Goal: Transaction & Acquisition: Purchase product/service

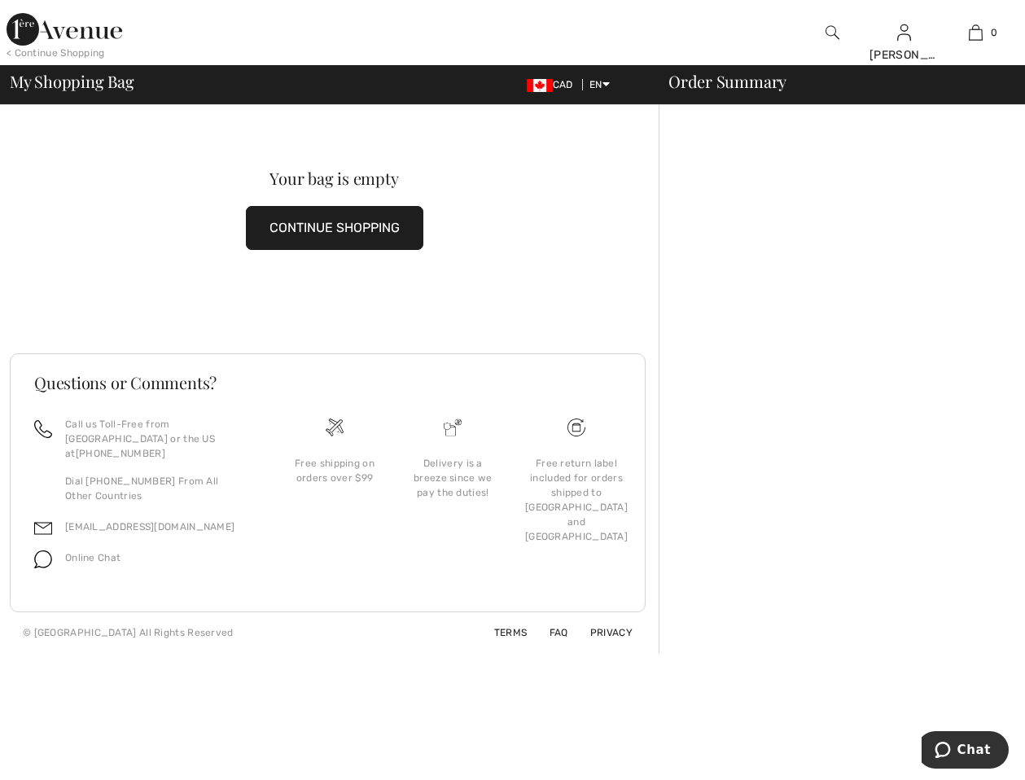
click at [536, 42] on div at bounding box center [385, 32] width 513 height 65
click at [79, 28] on img at bounding box center [65, 29] width 116 height 33
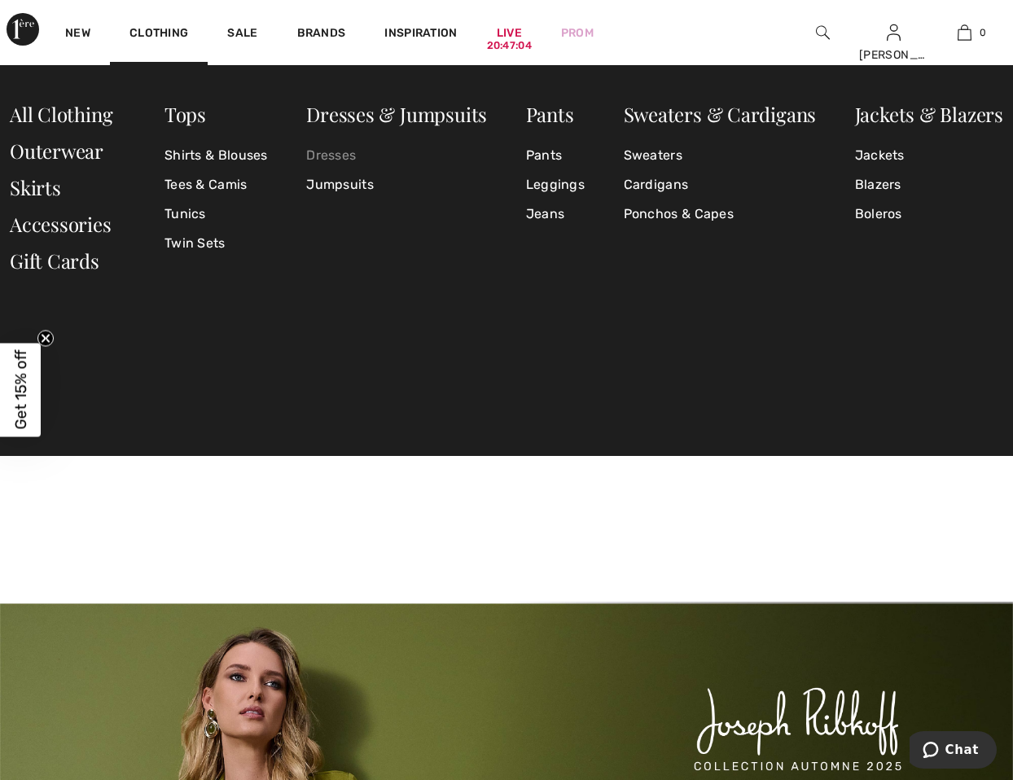
click at [336, 155] on link "Dresses" at bounding box center [396, 155] width 181 height 29
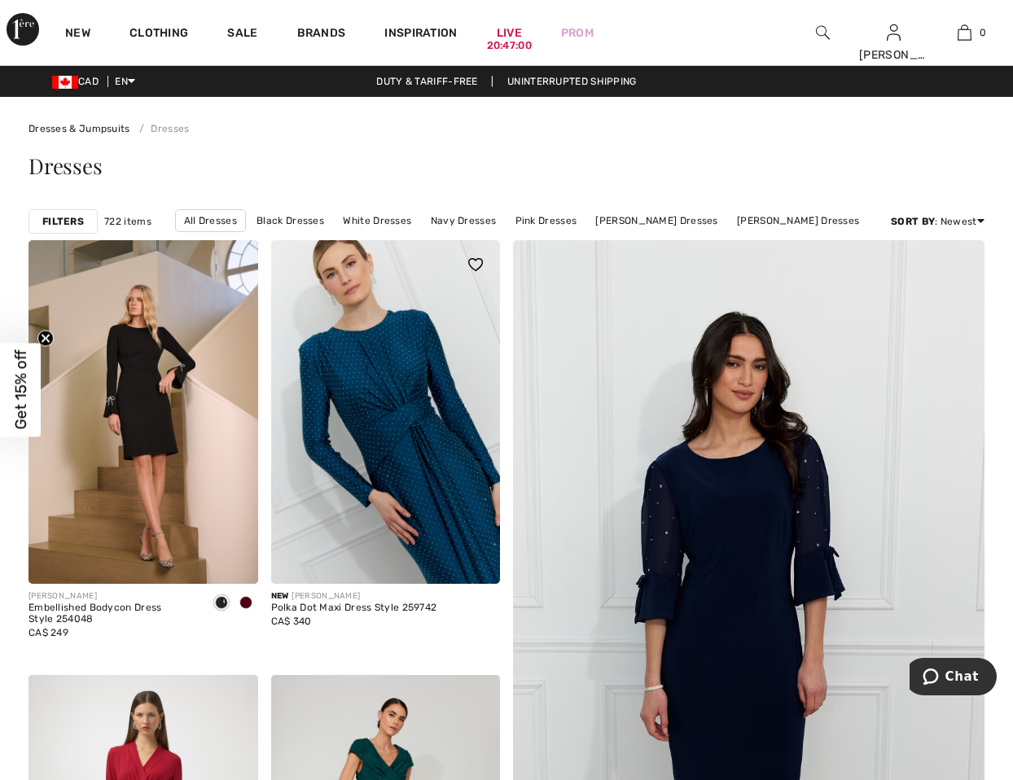
click at [373, 410] on img at bounding box center [386, 412] width 230 height 344
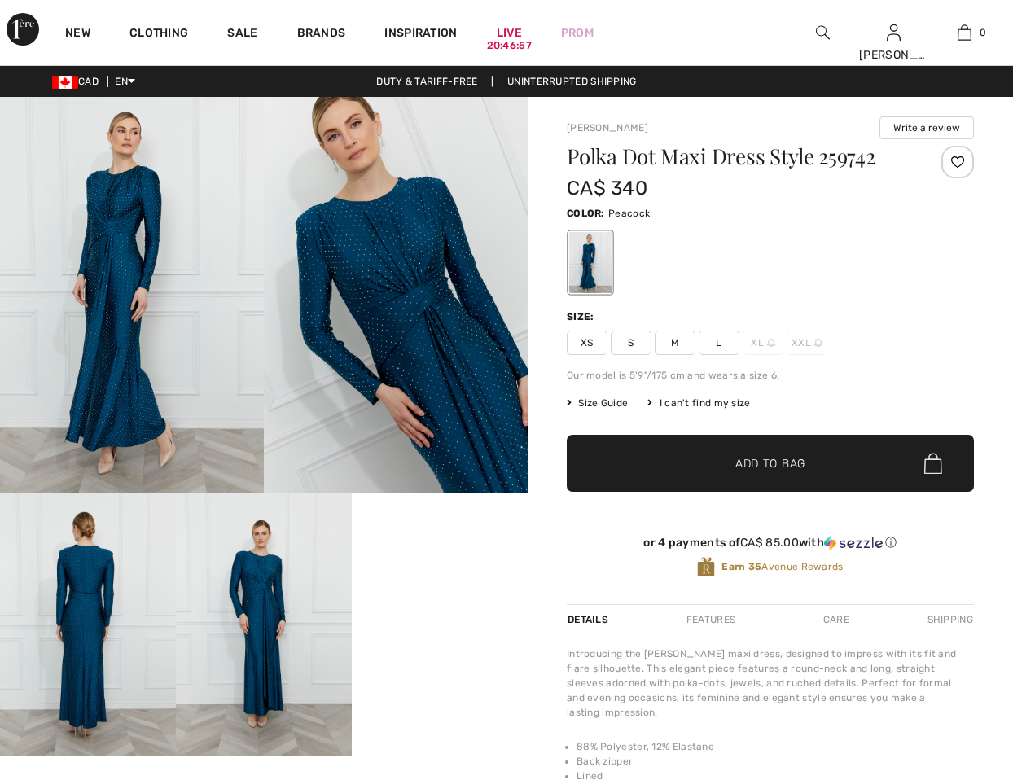
click at [686, 348] on span "M" at bounding box center [675, 343] width 41 height 24
click at [791, 458] on span "Add to Bag" at bounding box center [770, 463] width 70 height 17
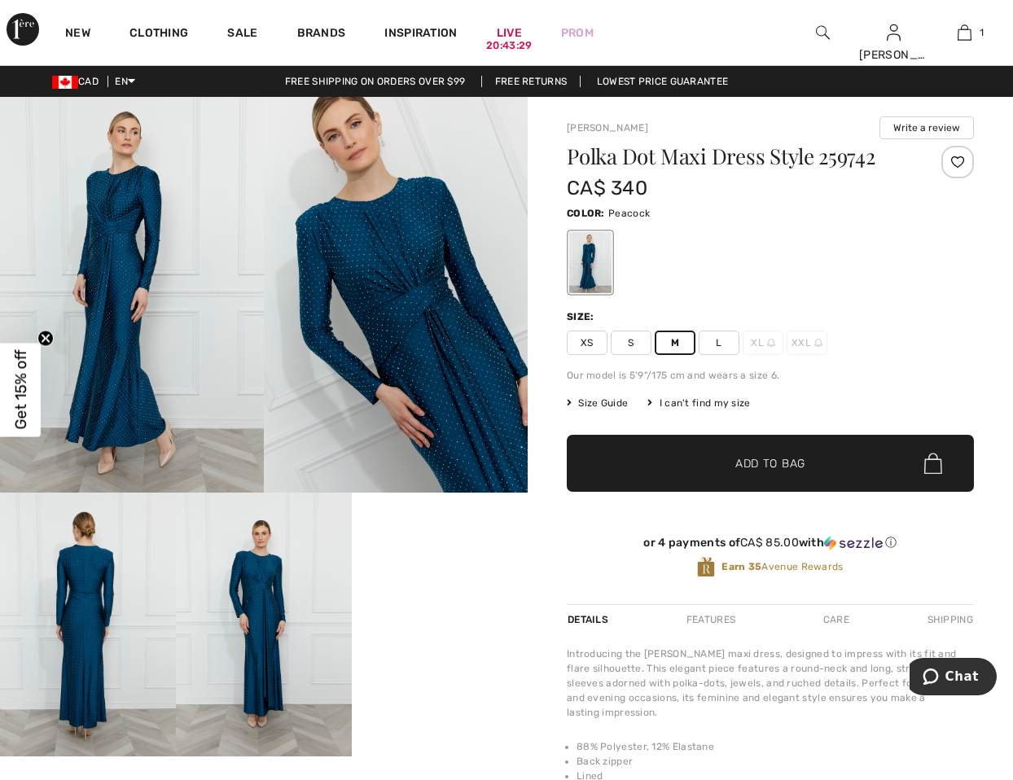
click at [15, 28] on img at bounding box center [23, 29] width 33 height 33
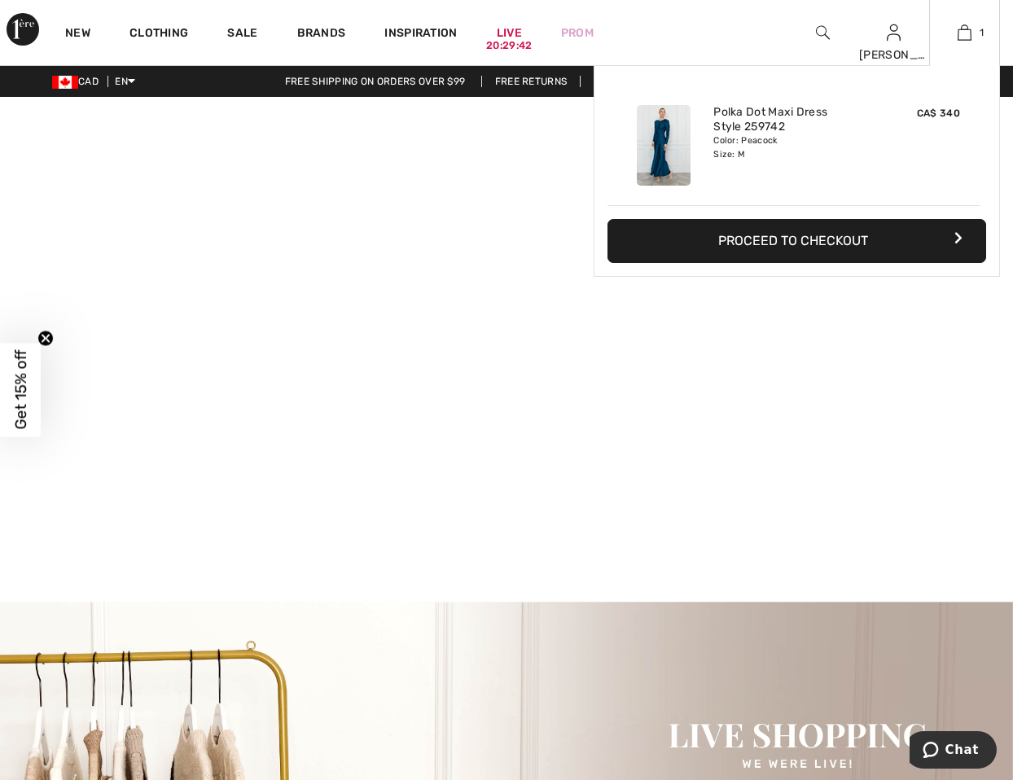
click at [827, 238] on button "Proceed to Checkout" at bounding box center [796, 241] width 379 height 44
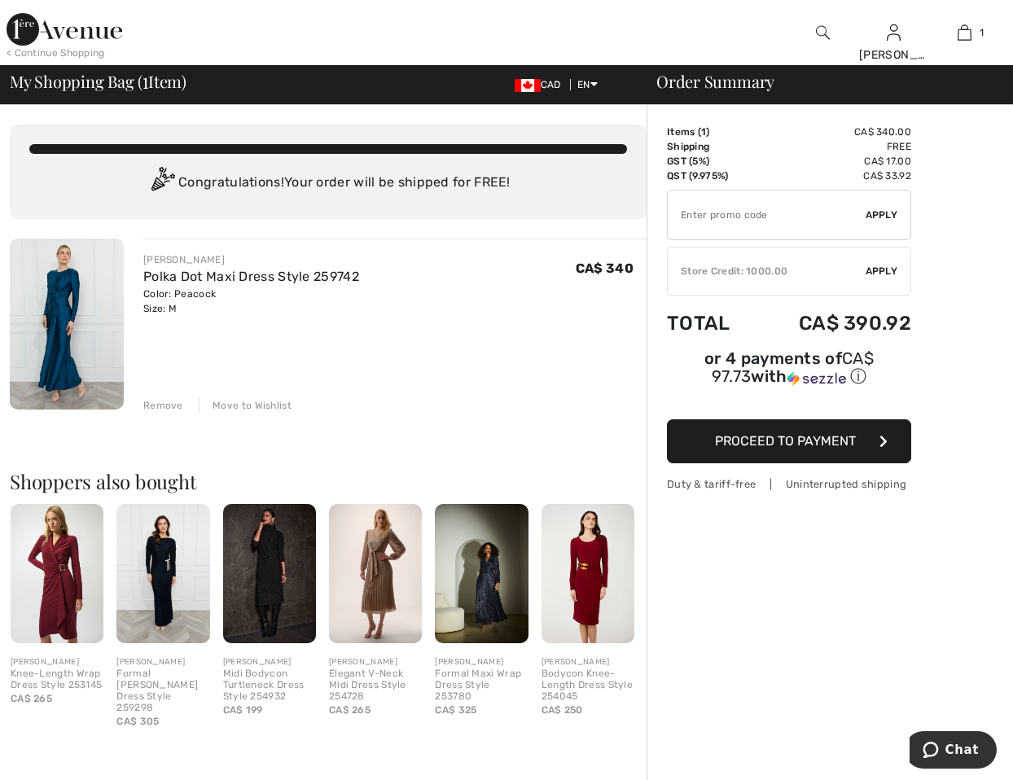
click at [169, 406] on div "Remove" at bounding box center [163, 405] width 40 height 15
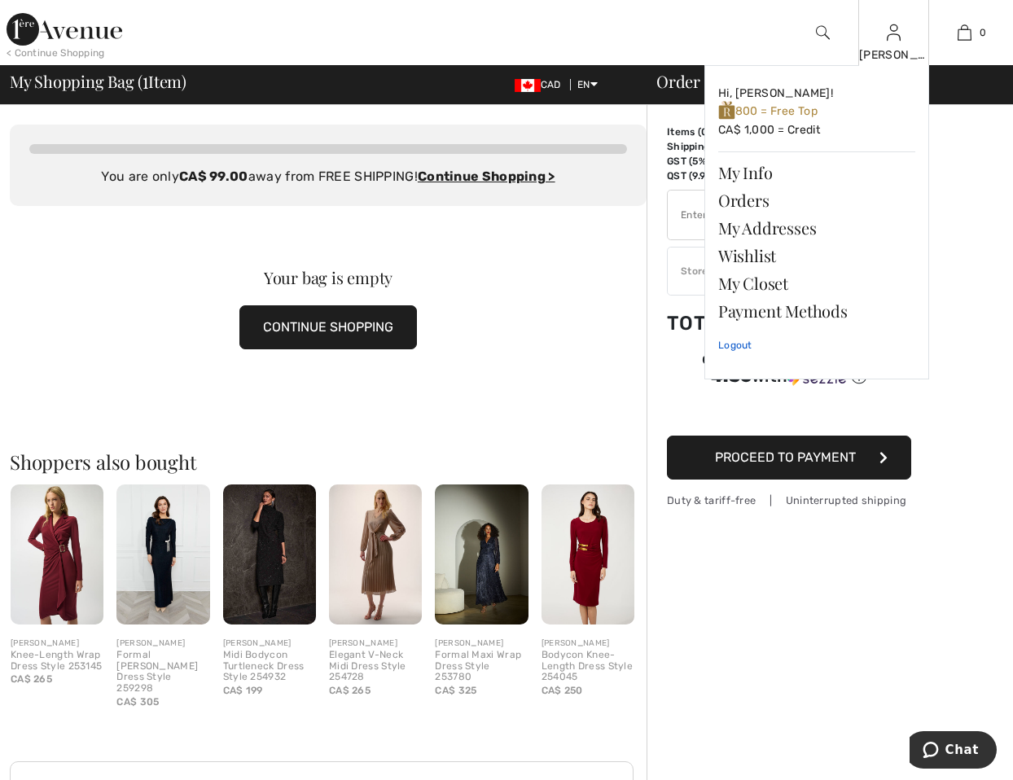
click at [727, 339] on link "Logout" at bounding box center [816, 345] width 197 height 41
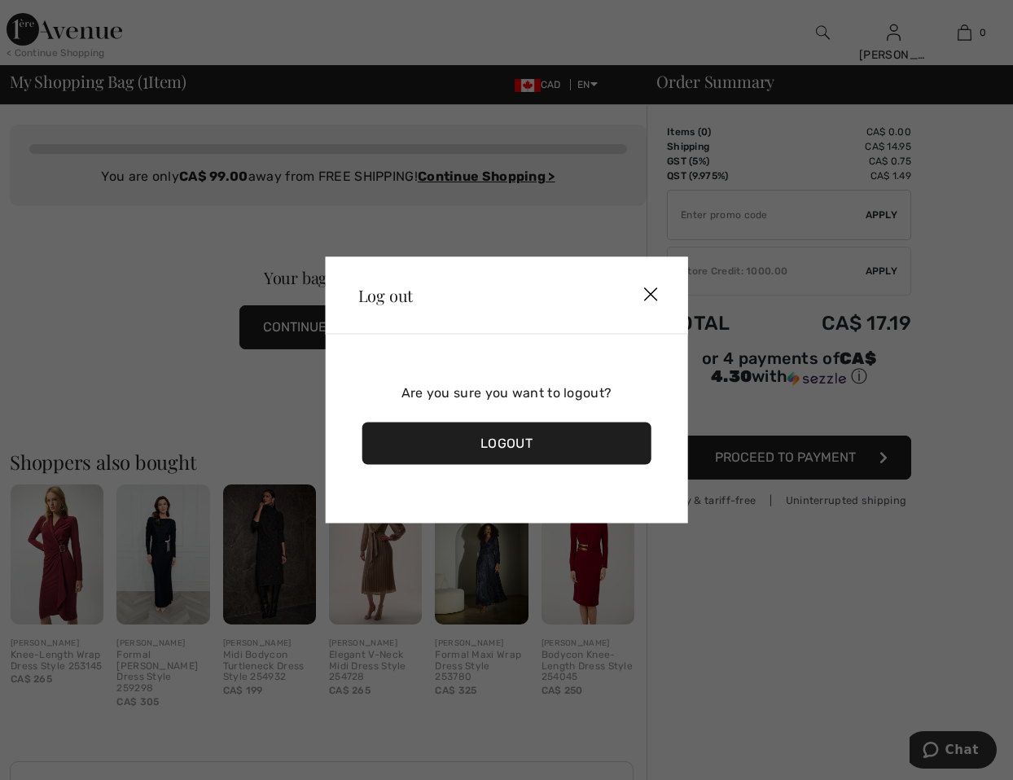
click at [533, 441] on div "Logout" at bounding box center [506, 444] width 289 height 42
